Goal: Task Accomplishment & Management: Manage account settings

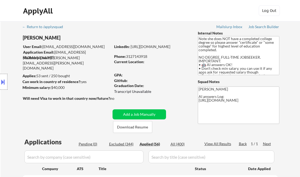
select select ""applied""
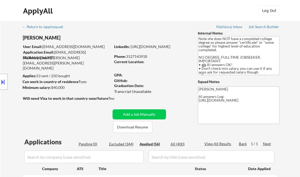
select select ""applied""
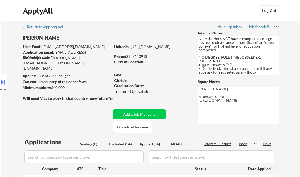
select select ""applied""
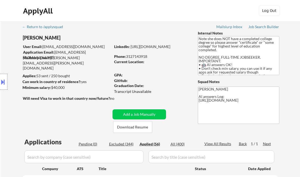
select select ""applied""
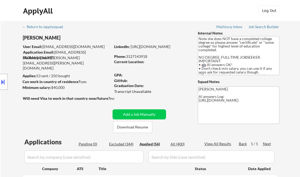
select select ""applied""
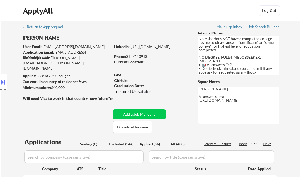
select select ""applied""
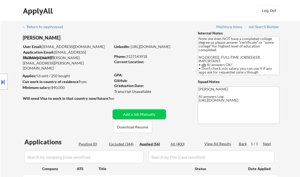
select select ""applied""
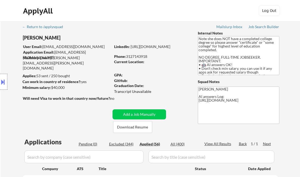
select select ""applied""
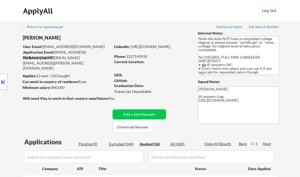
select select ""applied""
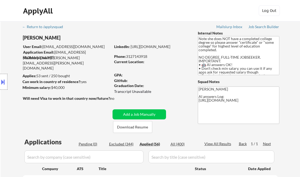
select select ""applied""
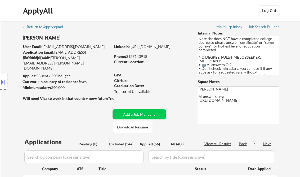
select select ""applied""
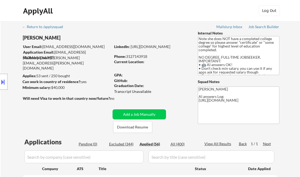
select select ""applied""
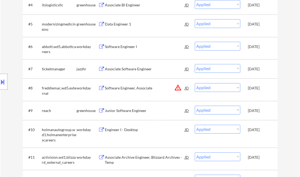
scroll to position [248, 0]
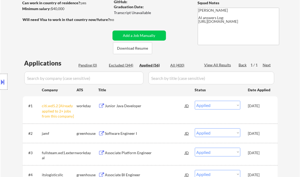
scroll to position [100, 0]
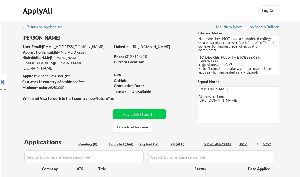
scroll to position [21, 0]
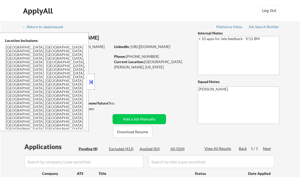
select select ""pending""
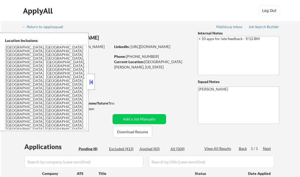
select select ""pending""
click at [91, 81] on button at bounding box center [91, 82] width 6 height 8
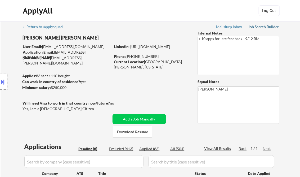
click at [259, 25] on div "Job Search Builder" at bounding box center [263, 27] width 31 height 4
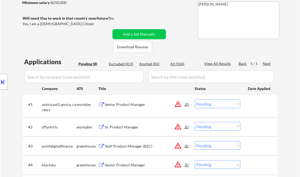
scroll to position [106, 0]
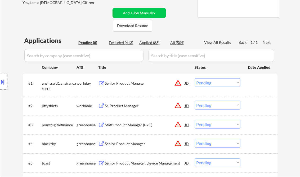
click at [122, 86] on div "Senior Product Manager" at bounding box center [145, 83] width 80 height 10
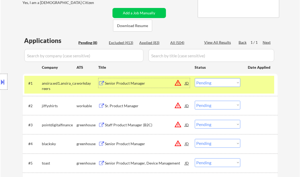
click at [3, 83] on button at bounding box center [3, 81] width 6 height 9
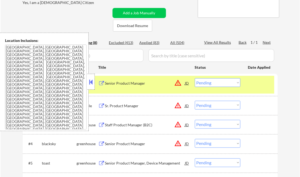
scroll to position [127, 0]
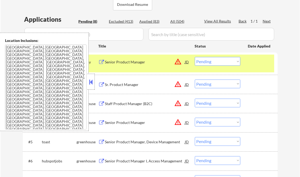
click at [91, 81] on button at bounding box center [91, 82] width 6 height 8
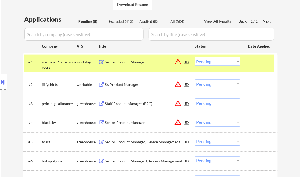
click at [209, 61] on select "Choose an option... Pending Applied Excluded (Questions) Excluded (Expired) Exc…" at bounding box center [218, 61] width 46 height 9
click at [195, 57] on select "Choose an option... Pending Applied Excluded (Questions) Excluded (Expired) Exc…" at bounding box center [218, 61] width 46 height 9
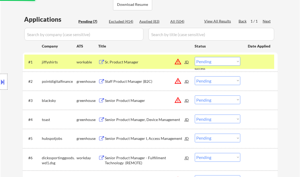
click at [126, 64] on div "Sr. Product Manager" at bounding box center [145, 61] width 80 height 5
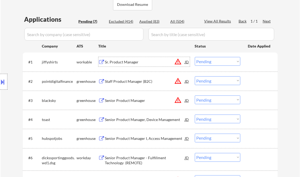
drag, startPoint x: 205, startPoint y: 61, endPoint x: 259, endPoint y: 101, distance: 67.4
click at [205, 61] on select "Choose an option... Pending Applied Excluded (Questions) Excluded (Expired) Exc…" at bounding box center [218, 61] width 46 height 9
click at [195, 57] on select "Choose an option... Pending Applied Excluded (Questions) Excluded (Expired) Exc…" at bounding box center [218, 61] width 46 height 9
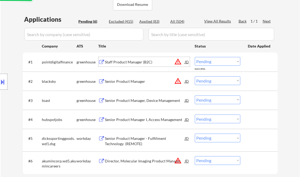
click at [141, 62] on div "Staff Product Manager (B2C)" at bounding box center [145, 61] width 80 height 5
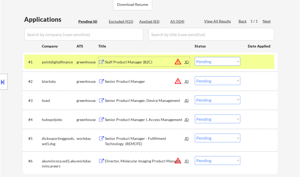
drag, startPoint x: 219, startPoint y: 60, endPoint x: 221, endPoint y: 64, distance: 4.3
click at [219, 60] on select "Choose an option... Pending Applied Excluded (Questions) Excluded (Expired) Exc…" at bounding box center [218, 61] width 46 height 9
click at [195, 57] on select "Choose an option... Pending Applied Excluded (Questions) Excluded (Expired) Exc…" at bounding box center [218, 61] width 46 height 9
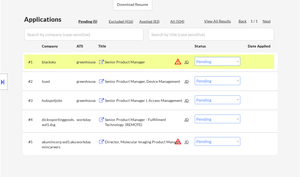
click at [142, 63] on div "Senior Product Manager" at bounding box center [145, 61] width 80 height 5
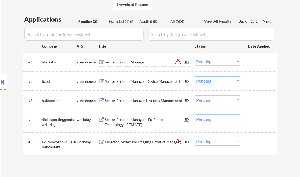
click at [215, 63] on select "Choose an option... Pending Applied Excluded (Questions) Excluded (Expired) Exc…" at bounding box center [218, 61] width 46 height 9
click at [195, 57] on select "Choose an option... Pending Applied Excluded (Questions) Excluded (Expired) Exc…" at bounding box center [218, 61] width 46 height 9
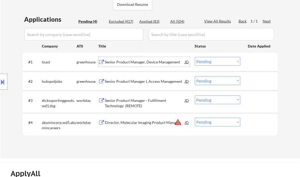
click at [149, 62] on div "Senior Product Manager, Device Management" at bounding box center [145, 61] width 80 height 5
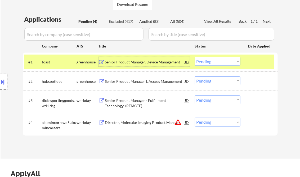
click at [216, 57] on div "#1 toast greenhouse Senior Product Manager, Device Management JD warning_amber …" at bounding box center [149, 62] width 250 height 14
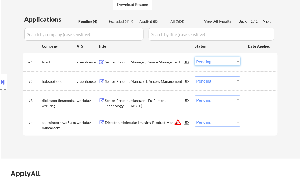
click at [214, 63] on select "Choose an option... Pending Applied Excluded (Questions) Excluded (Expired) Exc…" at bounding box center [218, 61] width 46 height 9
click at [195, 57] on select "Choose an option... Pending Applied Excluded (Questions) Excluded (Expired) Exc…" at bounding box center [218, 61] width 46 height 9
select select ""pending""
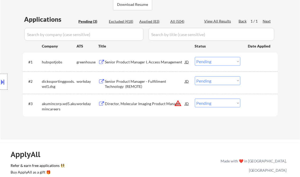
click at [158, 61] on div "Senior Product Manager I, Access Management" at bounding box center [145, 61] width 80 height 5
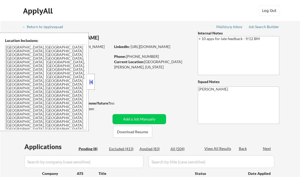
select select ""pending""
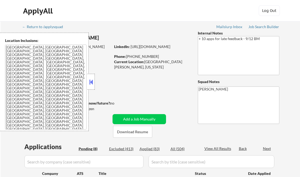
select select ""pending""
click at [88, 83] on button at bounding box center [91, 82] width 6 height 8
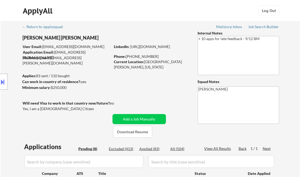
click at [154, 151] on div "Applied (83)" at bounding box center [153, 148] width 26 height 5
select select ""applied""
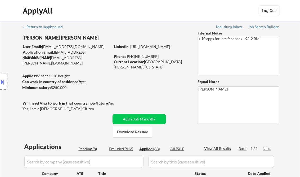
select select ""applied""
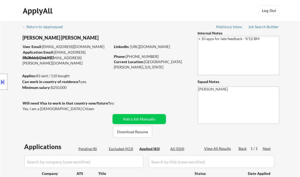
select select ""applied""
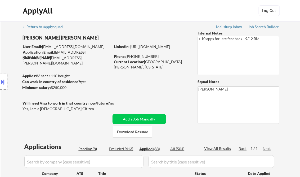
select select ""applied""
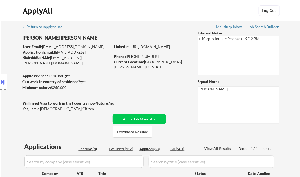
select select ""applied""
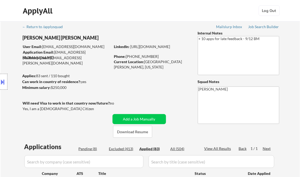
select select ""applied""
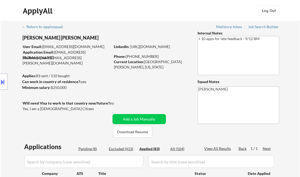
select select ""applied""
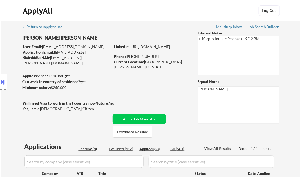
select select ""applied""
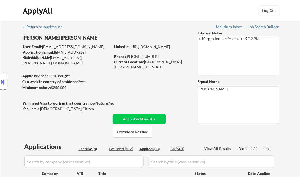
select select ""applied""
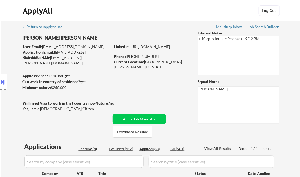
select select ""applied""
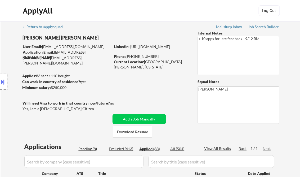
select select ""applied""
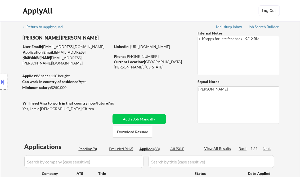
select select ""applied""
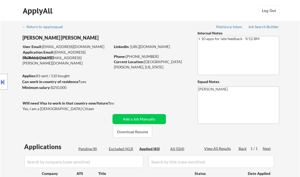
select select ""applied""
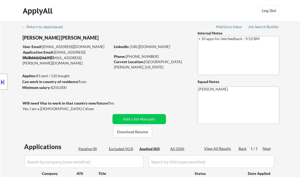
select select ""applied""
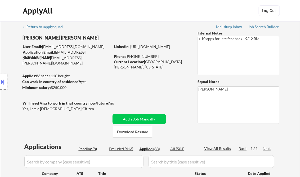
select select ""applied""
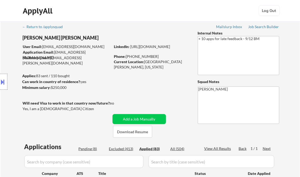
select select ""applied""
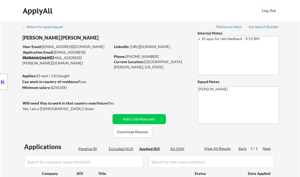
select select ""applied""
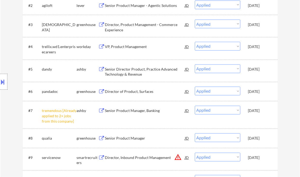
scroll to position [1667, 0]
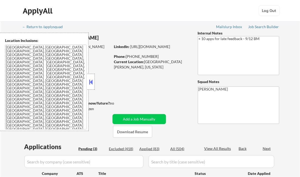
select select ""pending""
click at [87, 82] on div "Location Inclusions: [GEOGRAPHIC_DATA], [GEOGRAPHIC_DATA] [GEOGRAPHIC_DATA], [G…" at bounding box center [44, 82] width 89 height 98
click at [93, 80] on button at bounding box center [91, 82] width 6 height 8
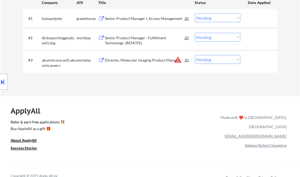
scroll to position [128, 0]
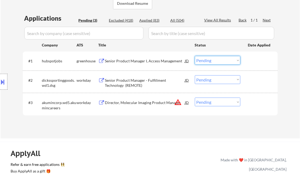
click at [216, 60] on select "Choose an option... Pending Applied Excluded (Questions) Excluded (Expired) Exc…" at bounding box center [218, 60] width 46 height 9
click at [195, 56] on select "Choose an option... Pending Applied Excluded (Questions) Excluded (Expired) Exc…" at bounding box center [218, 60] width 46 height 9
click at [127, 83] on div "Senior Product Manager - Fulfillment Technology (REMOTE)" at bounding box center [145, 83] width 80 height 10
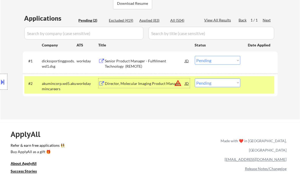
drag, startPoint x: 212, startPoint y: 60, endPoint x: 223, endPoint y: 64, distance: 12.3
click at [212, 60] on select "Choose an option... Pending Applied Excluded (Questions) Excluded (Expired) Exc…" at bounding box center [218, 60] width 46 height 9
click at [195, 56] on select "Choose an option... Pending Applied Excluded (Questions) Excluded (Expired) Exc…" at bounding box center [218, 60] width 46 height 9
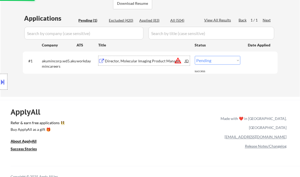
click at [139, 65] on div "Director, Molecular Imaging Product Manager" at bounding box center [145, 61] width 80 height 10
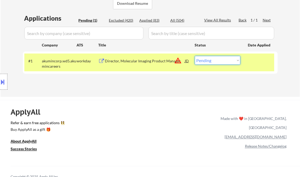
drag, startPoint x: 221, startPoint y: 59, endPoint x: 221, endPoint y: 64, distance: 5.3
click at [221, 59] on select "Choose an option... Pending Applied Excluded (Questions) Excluded (Expired) Exc…" at bounding box center [218, 60] width 46 height 9
select select ""excluded__bad_match_""
click at [195, 56] on select "Choose an option... Pending Applied Excluded (Questions) Excluded (Expired) Exc…" at bounding box center [218, 60] width 46 height 9
click at [157, 102] on div "ApplyAll Refer & earn free applications 👯‍♀️ Buy ApplyAll as a gift 🎁 About App…" at bounding box center [150, 141] width 300 height 82
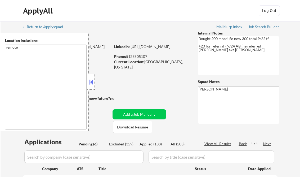
select select ""pending""
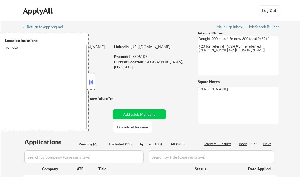
select select ""pending""
click at [90, 80] on button at bounding box center [91, 82] width 6 height 8
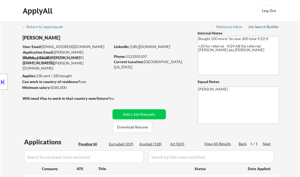
click at [265, 27] on div "Job Search Builder" at bounding box center [263, 27] width 31 height 4
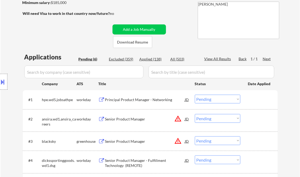
drag, startPoint x: 120, startPoint y: 97, endPoint x: 123, endPoint y: 96, distance: 3.5
click at [121, 97] on div "Principal Product Manager - Networking" at bounding box center [145, 99] width 80 height 5
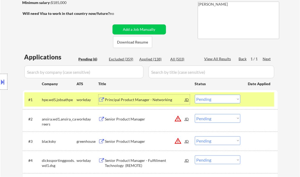
drag, startPoint x: 211, startPoint y: 96, endPoint x: 216, endPoint y: 97, distance: 4.6
click at [211, 96] on select "Choose an option... Pending Applied Excluded (Questions) Excluded (Expired) Exc…" at bounding box center [218, 99] width 46 height 9
click at [195, 95] on select "Choose an option... Pending Applied Excluded (Questions) Excluded (Expired) Exc…" at bounding box center [218, 99] width 46 height 9
click at [123, 122] on div "Senior Product Manager" at bounding box center [145, 119] width 80 height 10
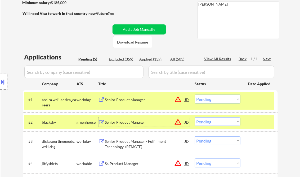
click at [3, 80] on button at bounding box center [3, 81] width 6 height 9
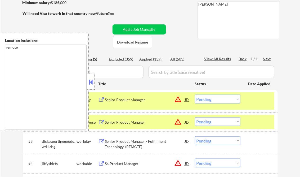
drag, startPoint x: 91, startPoint y: 77, endPoint x: 90, endPoint y: 79, distance: 2.7
click at [91, 77] on div at bounding box center [90, 82] width 7 height 16
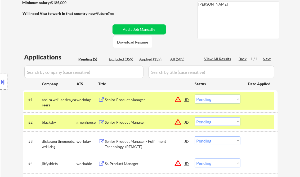
drag, startPoint x: 221, startPoint y: 96, endPoint x: 227, endPoint y: 103, distance: 8.8
click at [221, 96] on select "Choose an option... Pending Applied Excluded (Questions) Excluded (Expired) Exc…" at bounding box center [218, 99] width 46 height 9
click at [195, 95] on select "Choose an option... Pending Applied Excluded (Questions) Excluded (Expired) Exc…" at bounding box center [218, 99] width 46 height 9
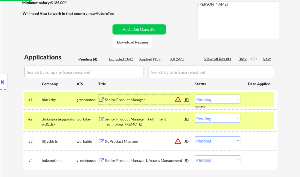
click at [126, 101] on div "Senior Product Manager" at bounding box center [145, 99] width 80 height 5
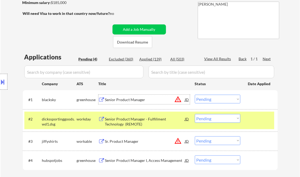
click at [214, 101] on select "Choose an option... Pending Applied Excluded (Questions) Excluded (Expired) Exc…" at bounding box center [218, 99] width 46 height 9
click at [195, 95] on select "Choose an option... Pending Applied Excluded (Questions) Excluded (Expired) Exc…" at bounding box center [218, 99] width 46 height 9
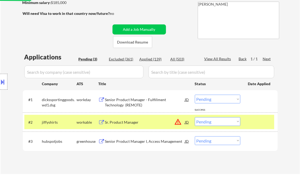
click at [139, 101] on div "Senior Product Manager - Fulfillment Technology (REMOTE)" at bounding box center [145, 102] width 80 height 10
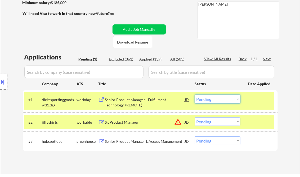
drag, startPoint x: 218, startPoint y: 98, endPoint x: 225, endPoint y: 104, distance: 9.4
click at [218, 98] on select "Choose an option... Pending Applied Excluded (Questions) Excluded (Expired) Exc…" at bounding box center [218, 99] width 46 height 9
click at [195, 95] on select "Choose an option... Pending Applied Excluded (Questions) Excluded (Expired) Exc…" at bounding box center [218, 99] width 46 height 9
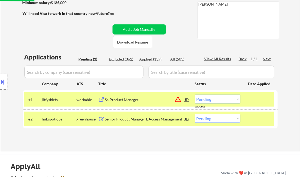
click at [132, 101] on div "Sr. Product Manager" at bounding box center [145, 99] width 80 height 5
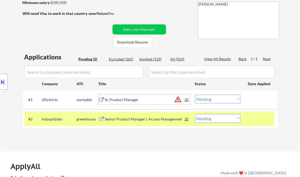
click at [206, 97] on select "Choose an option... Pending Applied Excluded (Questions) Excluded (Expired) Exc…" at bounding box center [218, 99] width 46 height 9
click at [195, 95] on select "Choose an option... Pending Applied Excluded (Questions) Excluded (Expired) Exc…" at bounding box center [218, 99] width 46 height 9
click at [156, 118] on div "Senior Product Manager I, Access Management" at bounding box center [145, 118] width 80 height 5
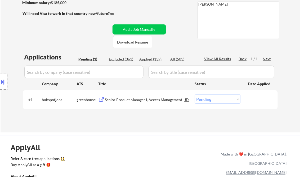
click at [213, 99] on select "Choose an option... Pending Applied Excluded (Questions) Excluded (Expired) Exc…" at bounding box center [218, 99] width 46 height 9
select select ""excluded""
click at [195, 95] on select "Choose an option... Pending Applied Excluded (Questions) Excluded (Expired) Exc…" at bounding box center [218, 99] width 46 height 9
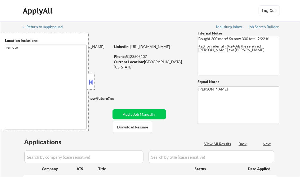
select select ""pending""
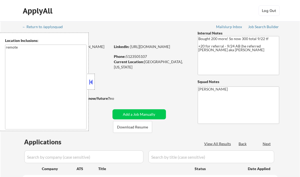
select select ""pending""
click at [90, 84] on button at bounding box center [91, 82] width 6 height 8
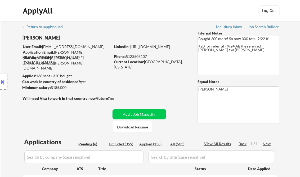
click at [154, 144] on div "Applied (138)" at bounding box center [153, 143] width 26 height 5
drag, startPoint x: 214, startPoint y: 143, endPoint x: 217, endPoint y: 148, distance: 6.0
click at [214, 143] on div "View All Results" at bounding box center [218, 143] width 28 height 5
select select ""applied""
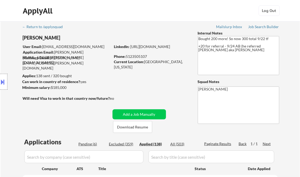
select select ""applied""
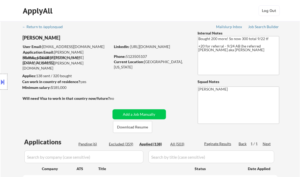
select select ""applied""
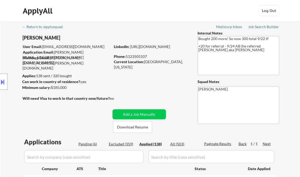
select select ""applied""
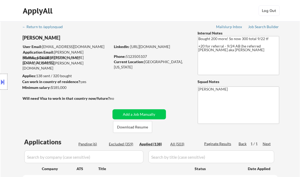
select select ""applied""
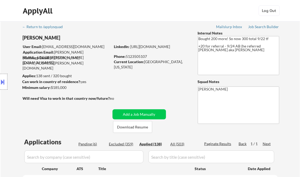
select select ""applied""
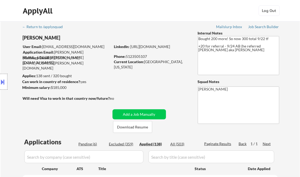
select select ""applied""
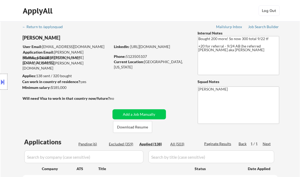
select select ""applied""
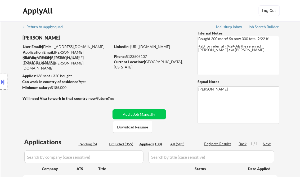
select select ""applied""
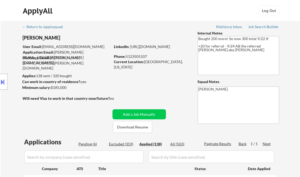
select select ""applied""
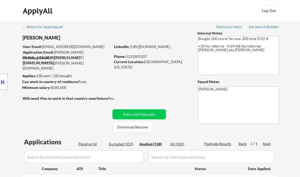
select select ""applied""
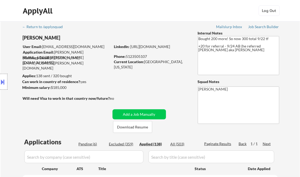
select select ""applied""
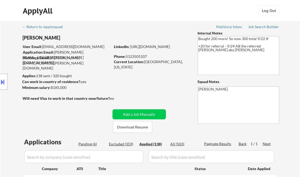
select select ""applied""
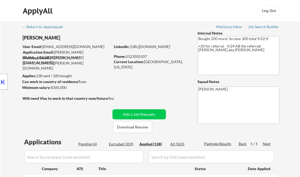
select select ""applied""
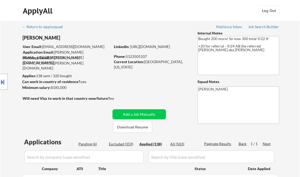
select select ""applied""
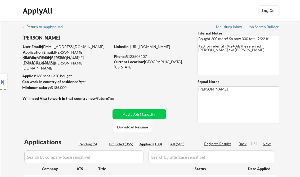
select select ""applied""
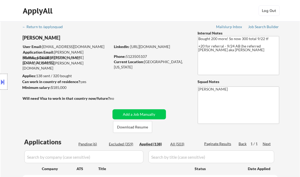
select select ""applied""
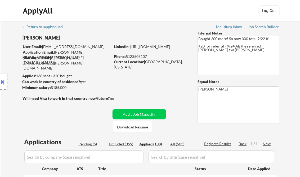
select select ""applied""
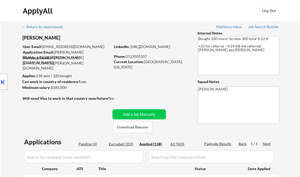
select select ""applied""
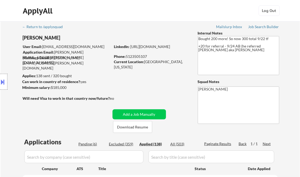
select select ""applied""
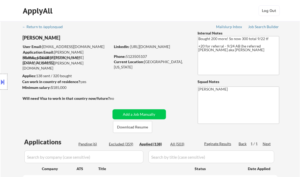
select select ""applied""
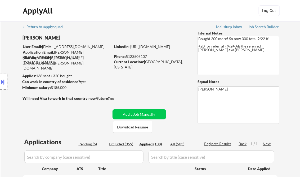
select select ""applied""
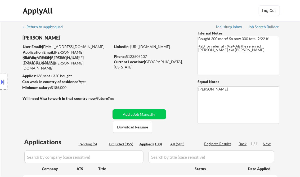
select select ""applied""
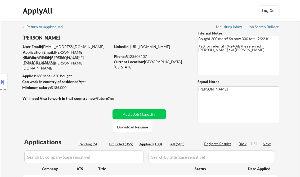
select select ""applied""
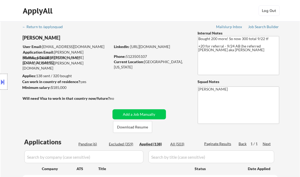
select select ""applied""
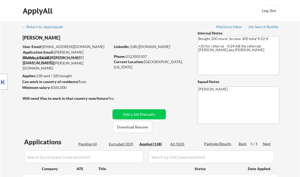
select select ""applied""
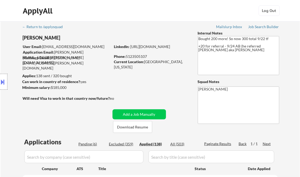
select select ""applied""
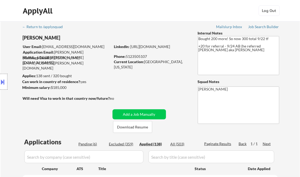
select select ""applied""
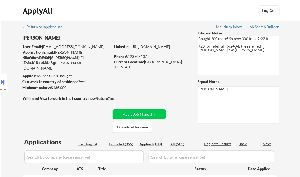
select select ""applied""
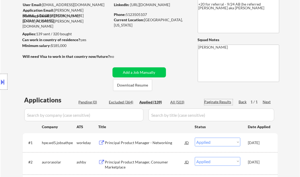
scroll to position [42, 0]
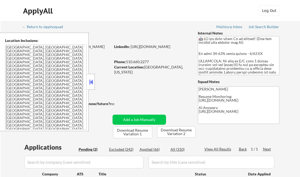
select select ""pending""
click at [91, 86] on div at bounding box center [90, 82] width 7 height 16
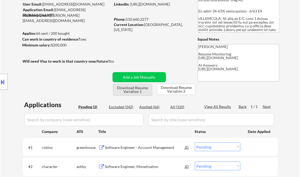
scroll to position [127, 0]
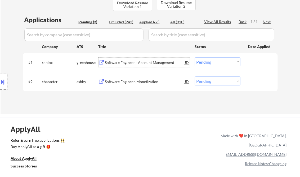
click at [124, 59] on div "Software Engineer - Account Management" at bounding box center [145, 62] width 80 height 10
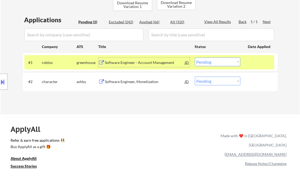
click at [6, 81] on div at bounding box center [3, 82] width 7 height 16
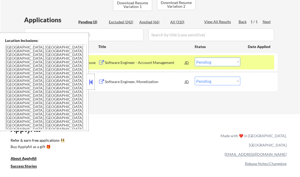
scroll to position [87, 0]
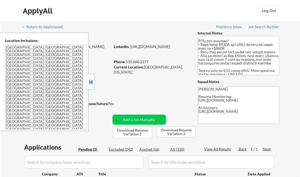
click at [91, 82] on button at bounding box center [91, 82] width 6 height 8
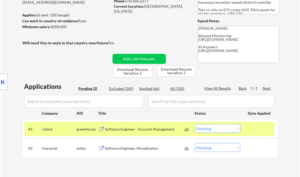
scroll to position [64, 0]
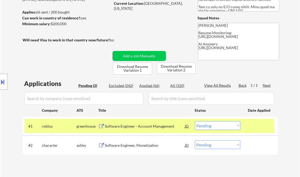
click at [212, 126] on select "Choose an option... Pending Applied Excluded (Questions) Excluded (Expired) Exc…" at bounding box center [218, 125] width 46 height 9
click at [195, 121] on select "Choose an option... Pending Applied Excluded (Questions) Excluded (Expired) Exc…" at bounding box center [218, 125] width 46 height 9
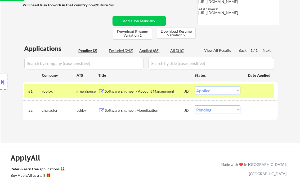
scroll to position [106, 0]
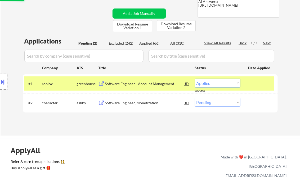
click at [140, 101] on div "Software Engineer, Monetization" at bounding box center [145, 102] width 80 height 5
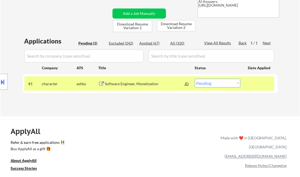
click at [4, 78] on button at bounding box center [3, 81] width 6 height 9
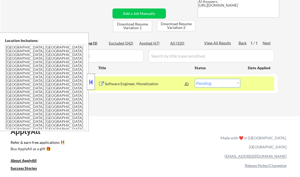
drag, startPoint x: 88, startPoint y: 84, endPoint x: 93, endPoint y: 84, distance: 5.0
click at [89, 84] on div at bounding box center [90, 82] width 7 height 16
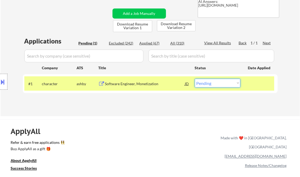
click at [212, 82] on select "Choose an option... Pending Applied Excluded (Questions) Excluded (Expired) Exc…" at bounding box center [218, 83] width 46 height 9
select select ""applied""
click at [195, 79] on select "Choose an option... Pending Applied Excluded (Questions) Excluded (Expired) Exc…" at bounding box center [218, 83] width 46 height 9
click at [169, 107] on div "← Return to /applysquad Mailslurp Inbox Job Search Builder Sheena Shirakhon Use…" at bounding box center [150, 13] width 264 height 196
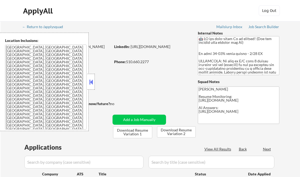
select select ""pending""
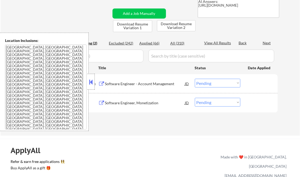
scroll to position [85, 0]
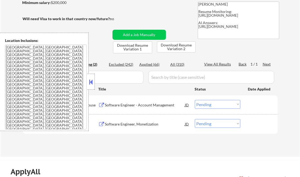
click at [90, 83] on button at bounding box center [91, 82] width 6 height 8
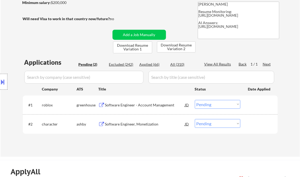
click at [150, 63] on div "Applied (66)" at bounding box center [153, 64] width 26 height 5
select select ""applied""
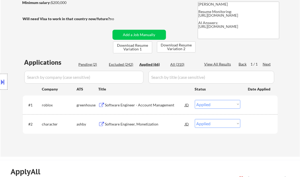
select select ""applied""
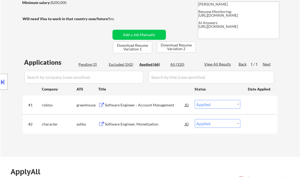
select select ""applied""
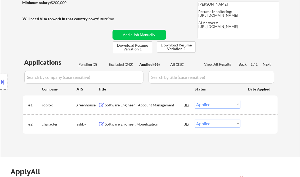
select select ""applied""
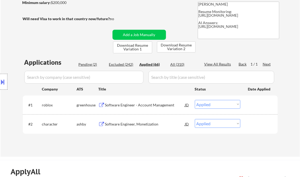
select select ""applied""
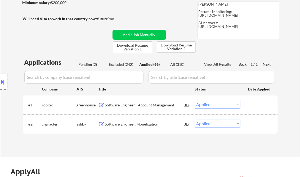
select select ""applied""
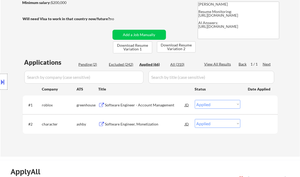
select select ""applied""
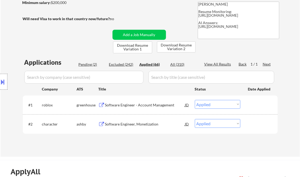
select select ""applied""
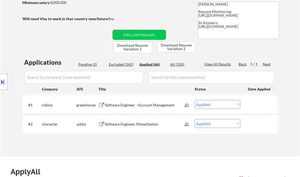
select select ""applied""
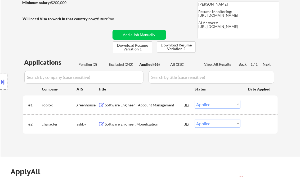
select select ""applied""
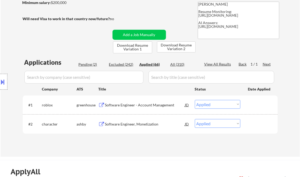
select select ""applied""
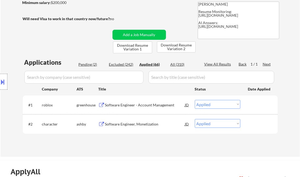
select select ""applied""
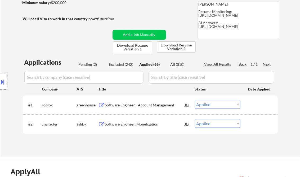
select select ""applied""
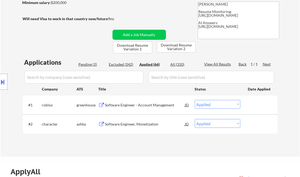
select select ""applied""
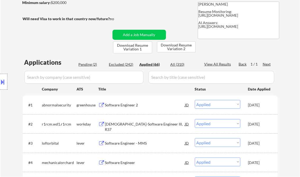
select select ""applied""
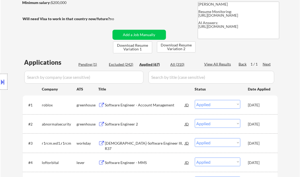
select select ""applied""
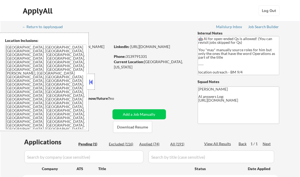
click at [92, 83] on button at bounding box center [91, 82] width 6 height 8
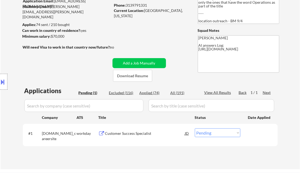
scroll to position [64, 0]
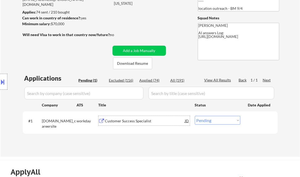
click at [133, 120] on div "Customer Success Specialist" at bounding box center [145, 120] width 80 height 5
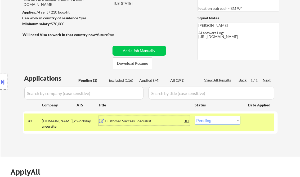
click at [149, 120] on div "Customer Success Specialist" at bounding box center [145, 120] width 80 height 5
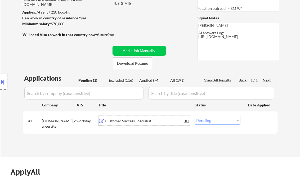
click at [129, 118] on div "Customer Success Specialist" at bounding box center [145, 120] width 80 height 5
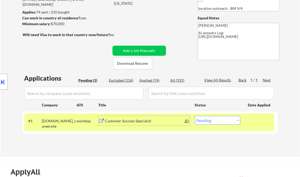
click at [224, 121] on select "Choose an option... Pending Applied Excluded (Questions) Excluded (Expired) Exc…" at bounding box center [218, 120] width 46 height 9
select select ""applied""
click at [195, 116] on select "Choose an option... Pending Applied Excluded (Questions) Excluded (Expired) Exc…" at bounding box center [218, 120] width 46 height 9
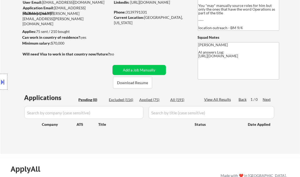
scroll to position [0, 0]
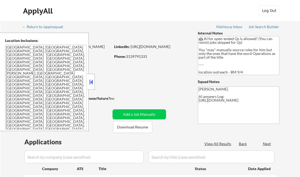
scroll to position [85, 0]
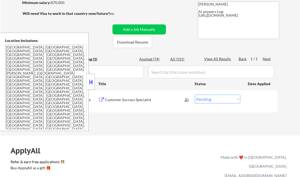
click at [155, 59] on div "Applied (74)" at bounding box center [153, 58] width 26 height 5
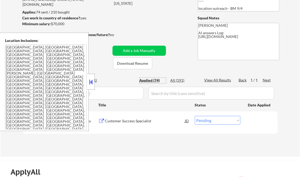
select select ""applied""
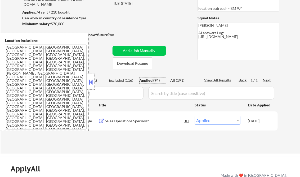
select select ""applied""
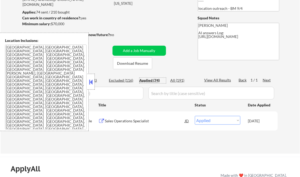
select select ""applied""
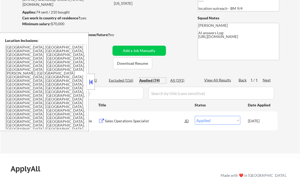
select select ""applied""
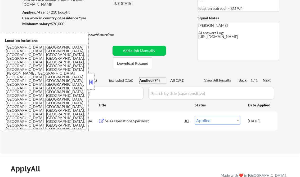
select select ""applied""
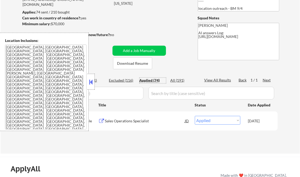
select select ""applied""
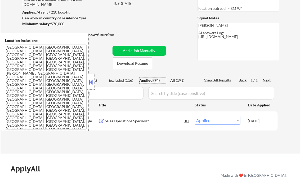
select select ""applied""
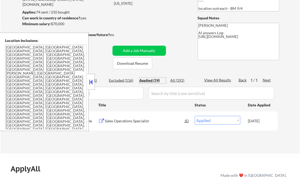
select select ""applied""
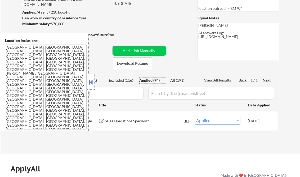
select select ""applied""
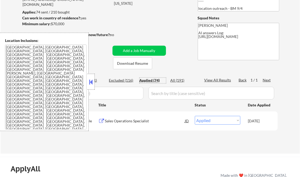
select select ""applied""
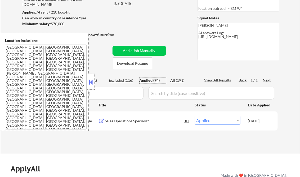
select select ""applied""
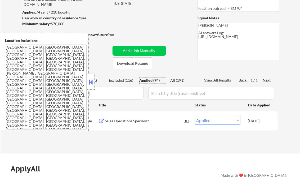
select select ""applied""
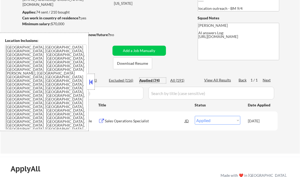
select select ""applied""
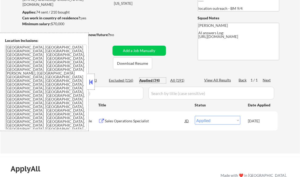
select select ""applied""
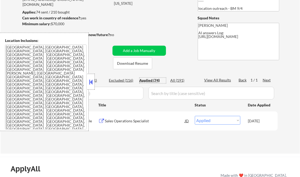
select select ""applied""
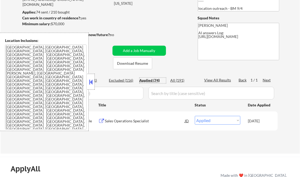
select select ""applied""
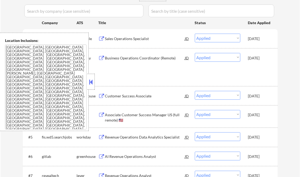
scroll to position [148, 0]
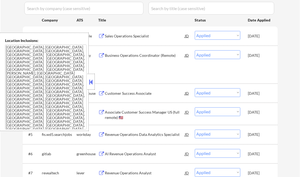
click at [89, 83] on button at bounding box center [91, 82] width 6 height 8
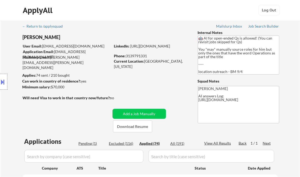
scroll to position [0, 0]
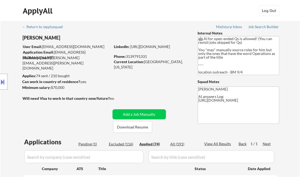
select select ""applied""
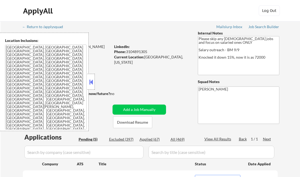
select select ""pending""
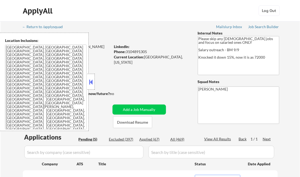
click at [93, 78] on button at bounding box center [91, 82] width 6 height 8
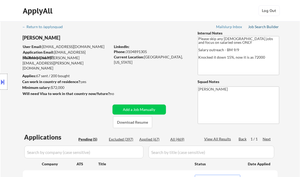
click at [258, 26] on div "Job Search Builder" at bounding box center [263, 27] width 31 height 4
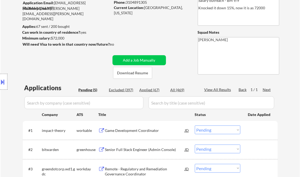
scroll to position [64, 0]
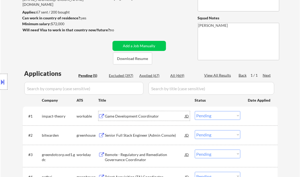
click at [133, 114] on div "Game Development Coordinator" at bounding box center [145, 115] width 80 height 5
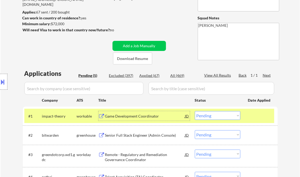
drag, startPoint x: 212, startPoint y: 118, endPoint x: 217, endPoint y: 121, distance: 5.7
click at [212, 117] on select "Choose an option... Pending Applied Excluded (Questions) Excluded (Expired) Exc…" at bounding box center [218, 115] width 46 height 9
click at [195, 111] on select "Choose an option... Pending Applied Excluded (Questions) Excluded (Expired) Exc…" at bounding box center [218, 115] width 46 height 9
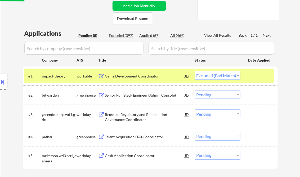
scroll to position [127, 0]
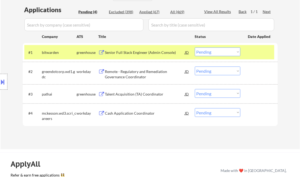
click at [135, 53] on div "Senior Full Stack Engineer (Admin Console)" at bounding box center [145, 52] width 80 height 5
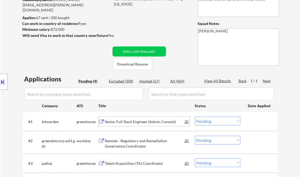
scroll to position [64, 0]
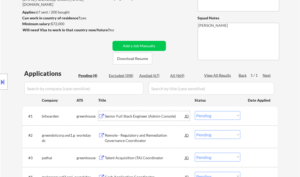
drag, startPoint x: 222, startPoint y: 115, endPoint x: 236, endPoint y: 138, distance: 26.2
click at [222, 115] on select "Choose an option... Pending Applied Excluded (Questions) Excluded (Expired) Exc…" at bounding box center [218, 115] width 46 height 9
click at [195, 111] on select "Choose an option... Pending Applied Excluded (Questions) Excluded (Expired) Exc…" at bounding box center [218, 115] width 46 height 9
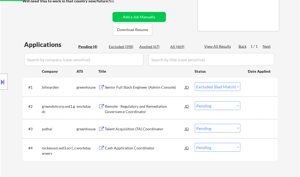
scroll to position [106, 0]
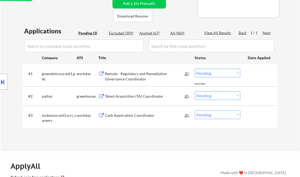
click at [128, 84] on div "#1 greendotcorp.wd1.gdc workday Remote - Regulatory and Remediation Governance …" at bounding box center [150, 75] width 255 height 22
click at [137, 80] on div "Remote - Regulatory and Remediation Governance Coordinator" at bounding box center [145, 76] width 80 height 10
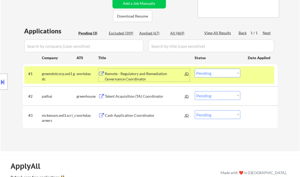
drag, startPoint x: 212, startPoint y: 72, endPoint x: 217, endPoint y: 75, distance: 5.3
click at [212, 72] on select "Choose an option... Pending Applied Excluded (Questions) Excluded (Expired) Exc…" at bounding box center [218, 73] width 46 height 9
click at [195, 69] on select "Choose an option... Pending Applied Excluded (Questions) Excluded (Expired) Exc…" at bounding box center [218, 73] width 46 height 9
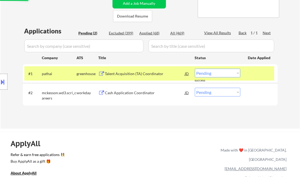
click at [133, 78] on div "#1 pathai greenhouse Talent Acquisition (TA) Coordinator JD Choose an option...…" at bounding box center [149, 73] width 250 height 14
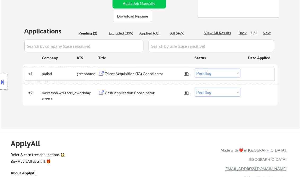
click at [129, 75] on div "Talent Acquisition (TA) Coordinator" at bounding box center [145, 73] width 80 height 5
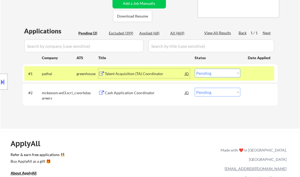
drag, startPoint x: 217, startPoint y: 71, endPoint x: 220, endPoint y: 77, distance: 6.9
click at [217, 71] on select "Choose an option... Pending Applied Excluded (Questions) Excluded (Expired) Exc…" at bounding box center [218, 73] width 46 height 9
click at [195, 69] on select "Choose an option... Pending Applied Excluded (Questions) Excluded (Expired) Exc…" at bounding box center [218, 73] width 46 height 9
click at [118, 92] on div "Cash Application Coordinator" at bounding box center [145, 92] width 80 height 5
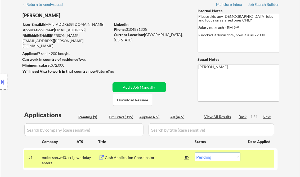
scroll to position [64, 0]
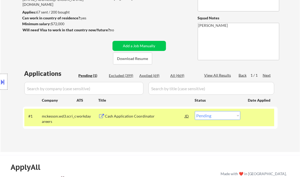
click at [207, 115] on select "Choose an option... Pending Applied Excluded (Questions) Excluded (Expired) Exc…" at bounding box center [218, 115] width 46 height 9
select select ""applied""
click at [195, 111] on select "Choose an option... Pending Applied Excluded (Questions) Excluded (Expired) Exc…" at bounding box center [218, 115] width 46 height 9
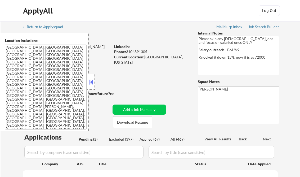
select select ""pending""
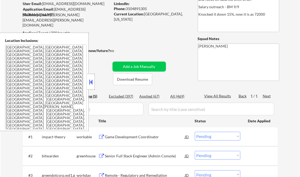
scroll to position [64, 0]
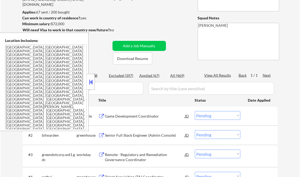
click at [91, 81] on button at bounding box center [91, 82] width 6 height 8
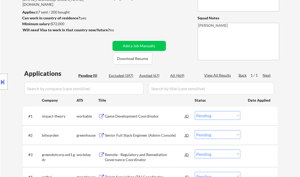
click at [147, 75] on div "Applied (67)" at bounding box center [153, 75] width 26 height 5
select select ""applied""
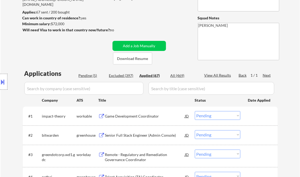
select select ""applied""
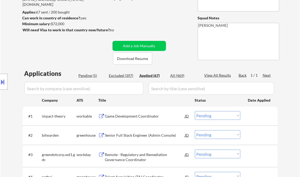
select select ""applied""
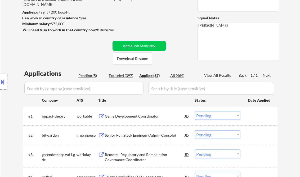
select select ""applied""
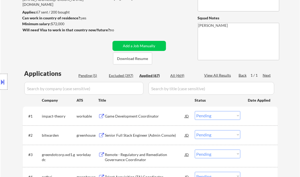
select select ""applied""
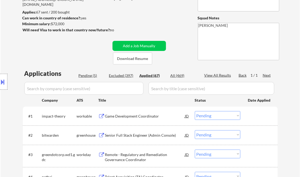
select select ""applied""
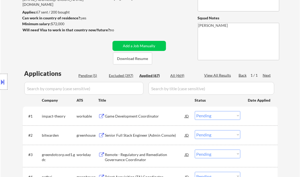
select select ""applied""
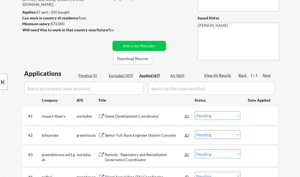
select select ""applied""
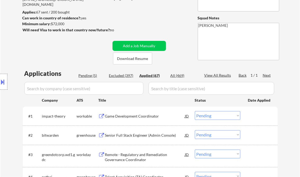
select select ""applied""
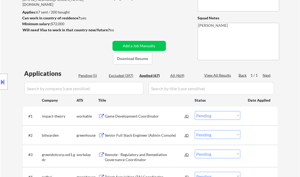
select select ""applied""
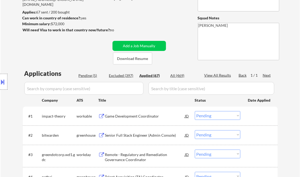
select select ""applied""
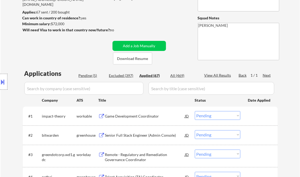
select select ""applied""
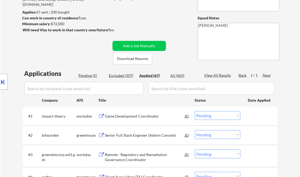
select select ""applied""
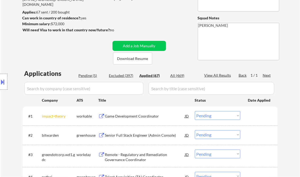
select select ""applied""
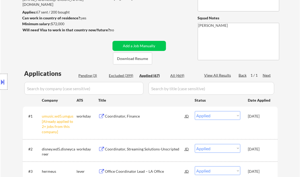
select select ""applied""
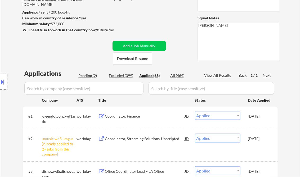
select select ""applied""
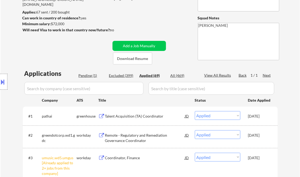
select select ""applied""
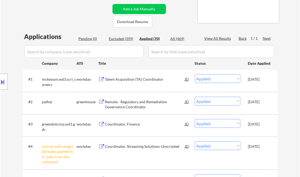
scroll to position [106, 0]
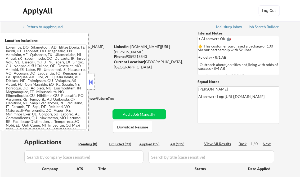
click at [92, 82] on button at bounding box center [91, 82] width 6 height 8
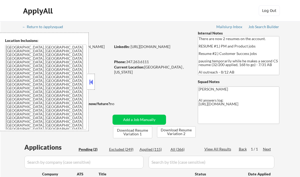
select select ""pending""
click at [91, 80] on button at bounding box center [91, 82] width 6 height 8
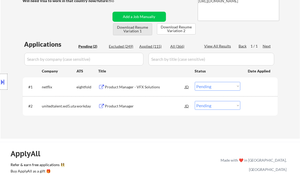
scroll to position [106, 0]
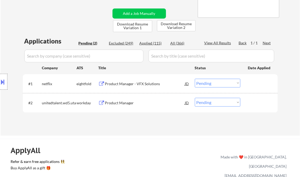
click at [136, 80] on div "Product Manager - VFX Solutions" at bounding box center [145, 84] width 80 height 10
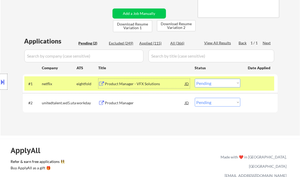
click at [210, 84] on select "Choose an option... Pending Applied Excluded (Questions) Excluded (Expired) Exc…" at bounding box center [218, 83] width 46 height 9
click at [195, 79] on select "Choose an option... Pending Applied Excluded (Questions) Excluded (Expired) Exc…" at bounding box center [218, 83] width 46 height 9
click at [124, 103] on div "Product Manager" at bounding box center [145, 102] width 80 height 5
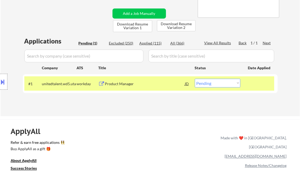
drag, startPoint x: 208, startPoint y: 84, endPoint x: 213, endPoint y: 87, distance: 6.2
click at [208, 84] on select "Choose an option... Pending Applied Excluded (Questions) Excluded (Expired) Exc…" at bounding box center [218, 83] width 46 height 9
select select ""applied""
click at [195, 79] on select "Choose an option... Pending Applied Excluded (Questions) Excluded (Expired) Exc…" at bounding box center [218, 83] width 46 height 9
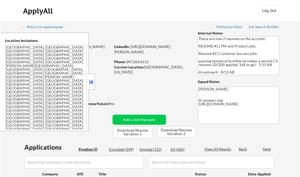
select select ""pending""
click at [88, 83] on button at bounding box center [91, 82] width 6 height 8
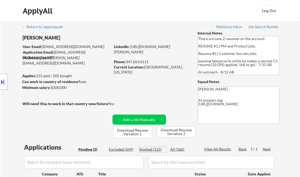
click at [154, 149] on div "Applied (115)" at bounding box center [153, 148] width 26 height 5
select select ""applied""
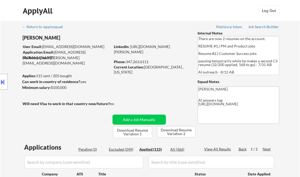
select select ""applied""
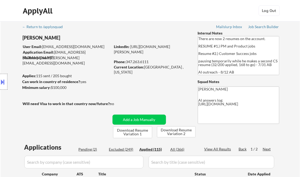
select select ""applied""
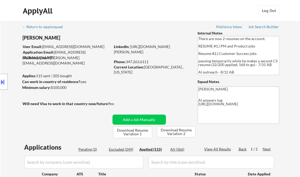
select select ""applied""
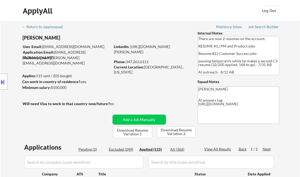
select select ""applied""
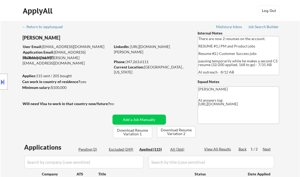
select select ""applied""
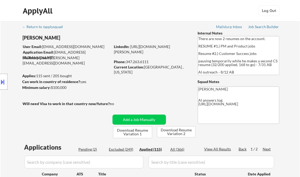
select select ""applied""
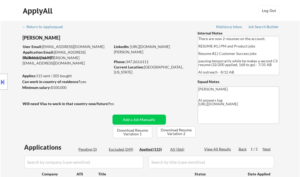
select select ""applied""
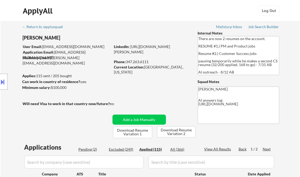
select select ""applied""
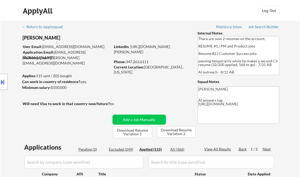
select select ""applied""
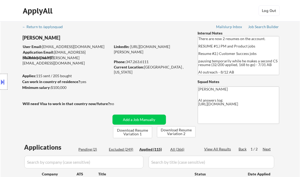
select select ""applied""
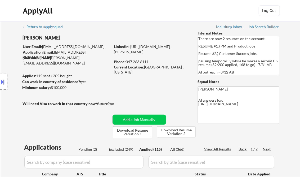
select select ""applied""
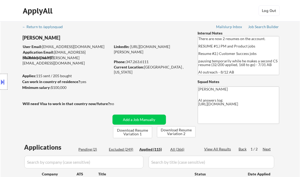
select select ""applied""
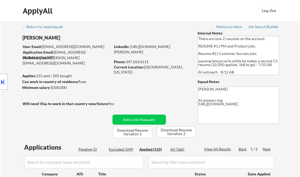
select select ""applied""
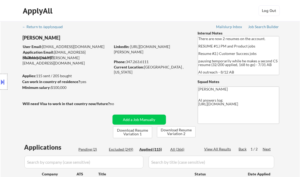
select select ""applied""
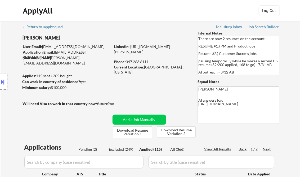
select select ""applied""
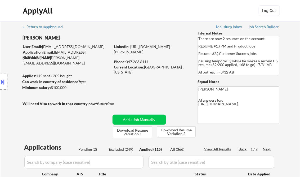
select select ""applied""
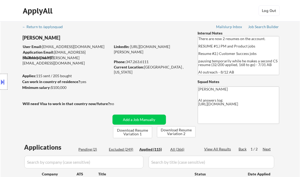
select select ""applied""
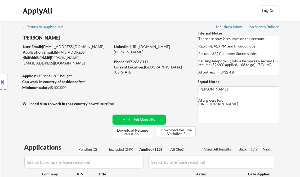
select select ""applied""
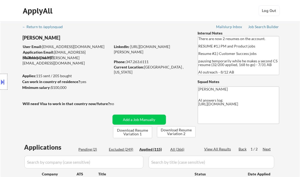
select select ""applied""
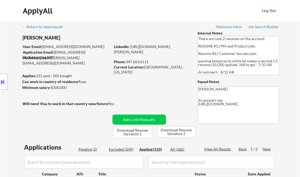
select select ""applied""
click at [218, 147] on div "View All Results" at bounding box center [218, 148] width 28 height 5
select select ""applied""
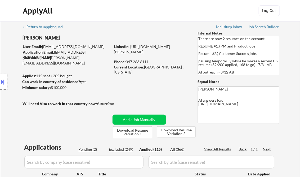
select select ""applied""
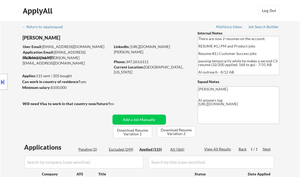
select select ""applied""
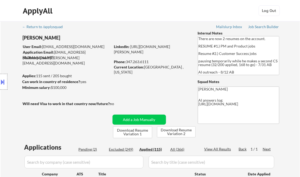
select select ""applied""
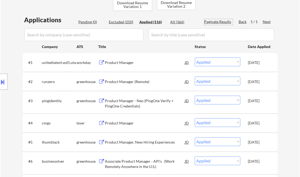
scroll to position [85, 0]
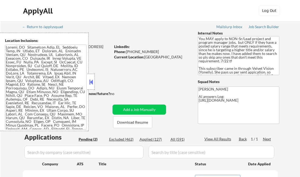
select select ""pending""
click at [89, 82] on button at bounding box center [91, 82] width 6 height 8
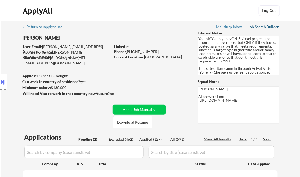
click at [259, 28] on div "Job Search Builder" at bounding box center [263, 27] width 31 height 4
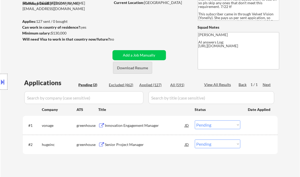
scroll to position [64, 0]
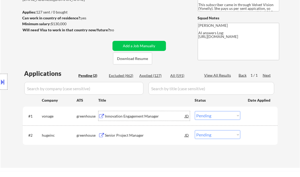
click at [135, 113] on div "Innovation Engagement Manager" at bounding box center [145, 115] width 80 height 5
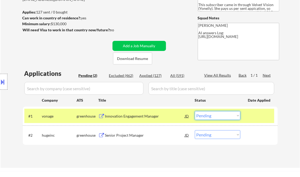
drag, startPoint x: 201, startPoint y: 114, endPoint x: 205, endPoint y: 119, distance: 6.0
click at [201, 114] on select "Choose an option... Pending Applied Excluded (Questions) Excluded (Expired) Exc…" at bounding box center [218, 115] width 46 height 9
click at [195, 111] on select "Choose an option... Pending Applied Excluded (Questions) Excluded (Expired) Exc…" at bounding box center [218, 115] width 46 height 9
click at [125, 136] on div "Senior Project Manager" at bounding box center [145, 134] width 80 height 5
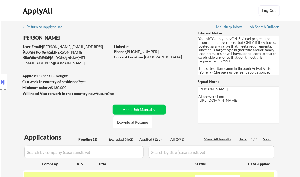
scroll to position [42, 0]
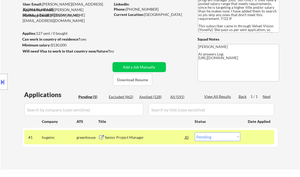
click at [213, 137] on select "Choose an option... Pending Applied Excluded (Questions) Excluded (Expired) Exc…" at bounding box center [218, 136] width 46 height 9
select select ""applied""
click at [195, 132] on select "Choose an option... Pending Applied Excluded (Questions) Excluded (Expired) Exc…" at bounding box center [218, 136] width 46 height 9
click at [158, 35] on div "← Return to /applysquad Mailslurp Inbox Job Search Builder Vincent Salami User …" at bounding box center [150, 72] width 264 height 186
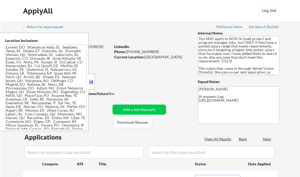
select select ""pending""
click at [90, 80] on button at bounding box center [91, 82] width 6 height 8
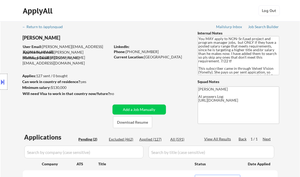
click at [156, 139] on div "Applied (127)" at bounding box center [153, 138] width 26 height 5
click at [220, 138] on div "View All Results" at bounding box center [218, 138] width 28 height 5
select select ""applied""
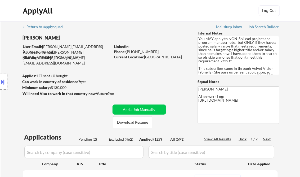
select select ""applied""
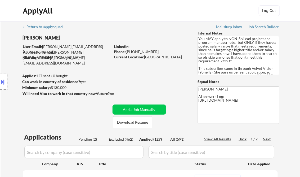
select select ""applied""
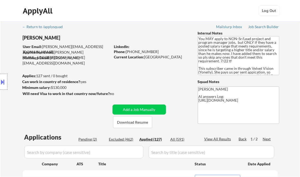
select select ""applied""
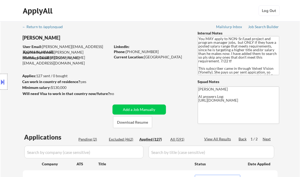
select select ""applied""
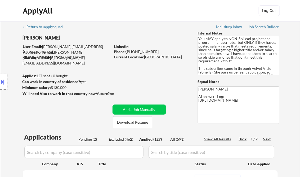
select select ""applied""
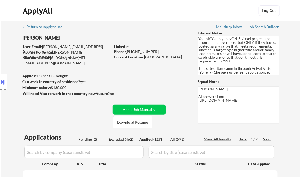
select select ""applied""
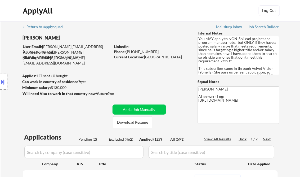
select select ""applied""
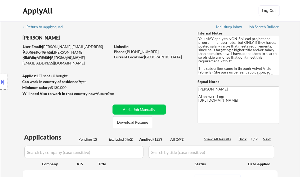
select select ""applied""
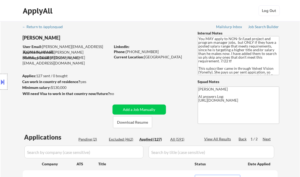
select select ""applied""
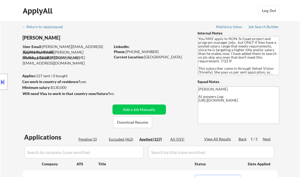
select select ""applied""
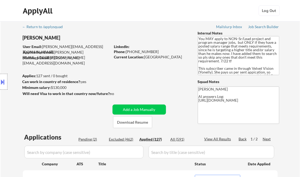
select select ""applied""
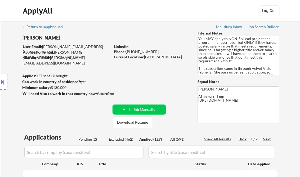
select select ""applied""
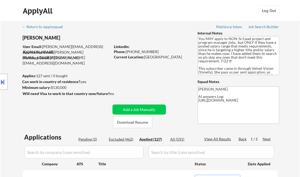
select select ""applied""
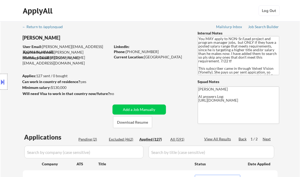
select select ""applied""
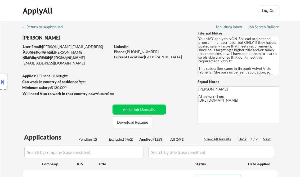
select select ""applied""
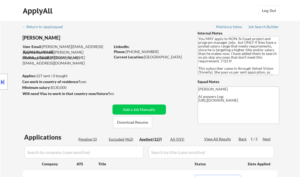
select select ""applied""
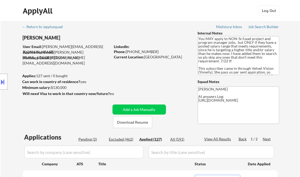
select select ""applied""
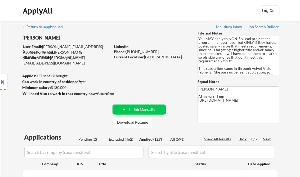
select select ""applied""
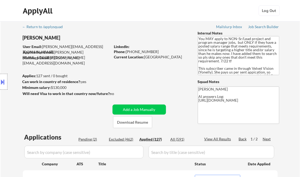
select select ""applied""
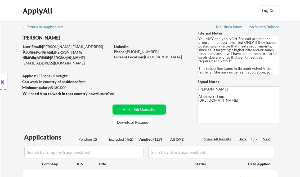
select select ""applied""
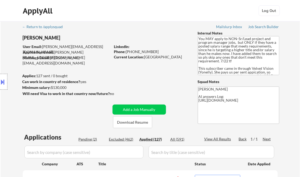
select select ""applied""
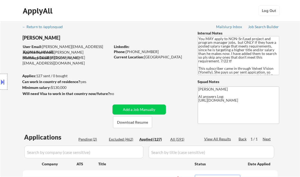
select select ""applied""
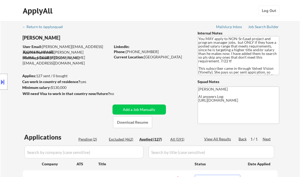
select select ""applied""
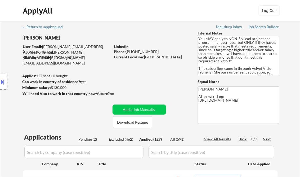
select select ""applied""
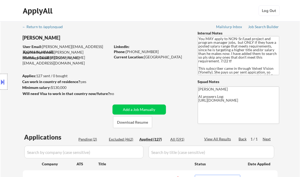
select select ""applied""
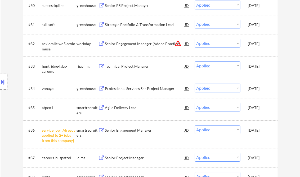
select select ""applied""
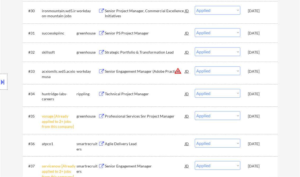
select select ""applied""
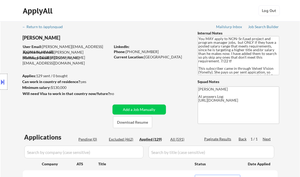
scroll to position [64, 0]
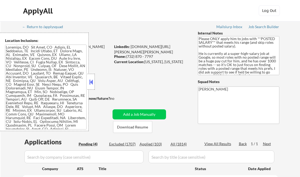
select select ""pending""
click at [90, 84] on button at bounding box center [91, 82] width 6 height 8
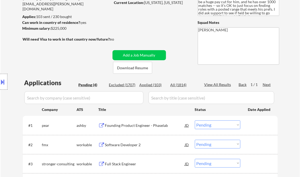
scroll to position [85, 0]
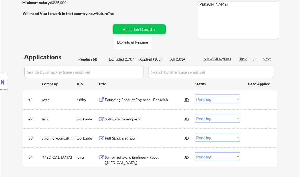
click at [134, 97] on div "Founding Product Engineer - Phaselab" at bounding box center [145, 99] width 80 height 5
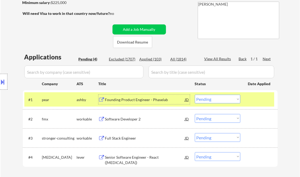
click at [211, 101] on select "Choose an option... Pending Applied Excluded (Questions) Excluded (Expired) Exc…" at bounding box center [218, 99] width 46 height 9
click at [195, 95] on select "Choose an option... Pending Applied Excluded (Questions) Excluded (Expired) Exc…" at bounding box center [218, 99] width 46 height 9
click at [122, 119] on div "Software Developer 2" at bounding box center [145, 118] width 80 height 5
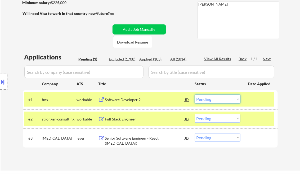
click at [213, 97] on select "Choose an option... Pending Applied Excluded (Questions) Excluded (Expired) Exc…" at bounding box center [218, 99] width 46 height 9
click at [195, 95] on select "Choose an option... Pending Applied Excluded (Questions) Excluded (Expired) Exc…" at bounding box center [218, 99] width 46 height 9
click at [128, 119] on div "Full Stack Engineer" at bounding box center [145, 118] width 80 height 5
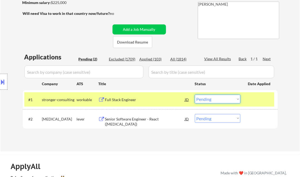
click at [209, 98] on select "Choose an option... Pending Applied Excluded (Questions) Excluded (Expired) Exc…" at bounding box center [218, 99] width 46 height 9
click at [195, 95] on select "Choose an option... Pending Applied Excluded (Questions) Excluded (Expired) Exc…" at bounding box center [218, 99] width 46 height 9
click at [140, 118] on div "Senior Software Engineer - React (Serotonin)" at bounding box center [145, 121] width 80 height 10
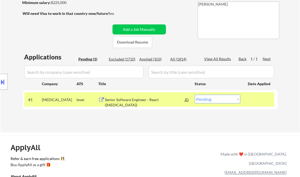
click at [214, 98] on select "Choose an option... Pending Applied Excluded (Questions) Excluded (Expired) Exc…" at bounding box center [218, 99] width 46 height 9
select select ""excluded__salary_""
click at [195, 95] on select "Choose an option... Pending Applied Excluded (Questions) Excluded (Expired) Exc…" at bounding box center [218, 99] width 46 height 9
click at [138, 136] on div "ApplyAll Refer & earn free applications 👯‍♀️ Buy ApplyAll as a gift 🎁 About App…" at bounding box center [150, 176] width 300 height 82
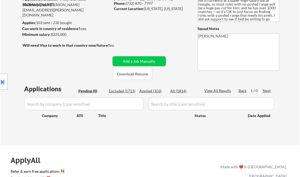
scroll to position [21, 0]
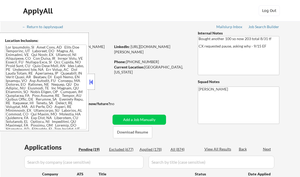
select select ""pending""
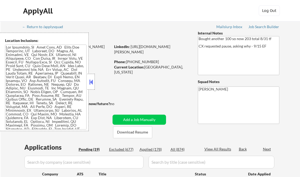
select select ""pending""
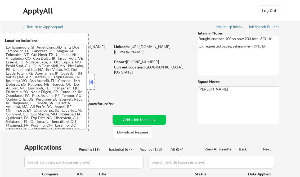
select select ""pending""
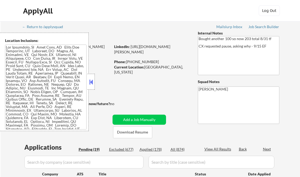
select select ""pending""
drag, startPoint x: 258, startPoint y: 26, endPoint x: 218, endPoint y: 10, distance: 43.9
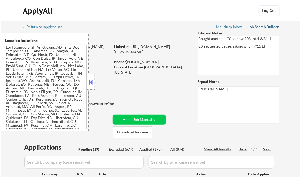
click at [258, 26] on div "Job Search Builder" at bounding box center [263, 27] width 31 height 4
click at [90, 80] on button at bounding box center [91, 82] width 6 height 8
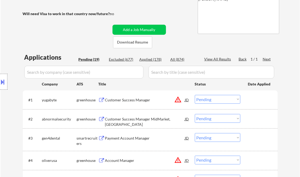
scroll to position [106, 0]
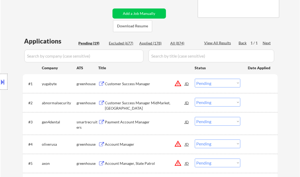
click at [145, 86] on div "Customer Success Manager" at bounding box center [145, 83] width 80 height 5
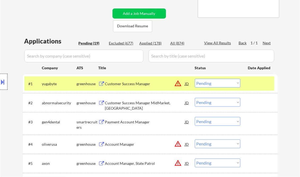
drag, startPoint x: 0, startPoint y: 78, endPoint x: 39, endPoint y: 80, distance: 38.7
click at [0, 77] on div at bounding box center [3, 82] width 7 height 16
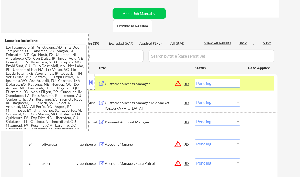
scroll to position [409, 0]
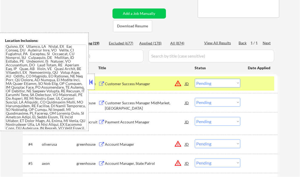
click at [90, 83] on button at bounding box center [91, 82] width 6 height 8
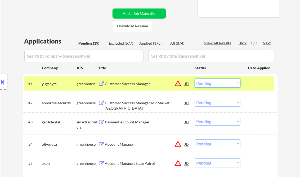
drag, startPoint x: 223, startPoint y: 83, endPoint x: 226, endPoint y: 86, distance: 4.7
click at [223, 83] on select "Choose an option... Pending Applied Excluded (Questions) Excluded (Expired) Exc…" at bounding box center [218, 83] width 46 height 9
click at [195, 79] on select "Choose an option... Pending Applied Excluded (Questions) Excluded (Expired) Exc…" at bounding box center [218, 83] width 46 height 9
click at [153, 101] on div "Customer Success Manager MidMarket, [GEOGRAPHIC_DATA]" at bounding box center [145, 105] width 80 height 10
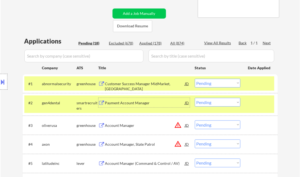
drag, startPoint x: 204, startPoint y: 85, endPoint x: 211, endPoint y: 87, distance: 6.8
click at [204, 85] on select "Choose an option... Pending Applied Excluded (Questions) Excluded (Expired) Exc…" at bounding box center [218, 83] width 46 height 9
click at [195, 79] on select "Choose an option... Pending Applied Excluded (Questions) Excluded (Expired) Exc…" at bounding box center [218, 83] width 46 height 9
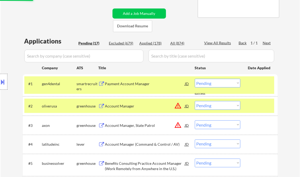
click at [122, 85] on div "Payment Account Manager" at bounding box center [145, 83] width 80 height 5
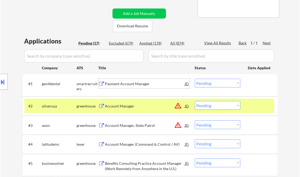
click at [207, 82] on select "Choose an option... Pending Applied Excluded (Questions) Excluded (Expired) Exc…" at bounding box center [218, 83] width 46 height 9
click at [195, 79] on select "Choose an option... Pending Applied Excluded (Questions) Excluded (Expired) Exc…" at bounding box center [218, 83] width 46 height 9
click at [119, 106] on div "Account Manager" at bounding box center [145, 105] width 80 height 5
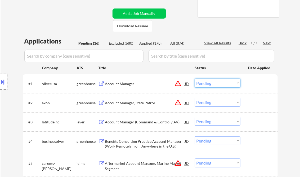
drag, startPoint x: 214, startPoint y: 84, endPoint x: 216, endPoint y: 87, distance: 3.5
click at [214, 84] on select "Choose an option... Pending Applied Excluded (Questions) Excluded (Expired) Exc…" at bounding box center [218, 83] width 46 height 9
click at [195, 79] on select "Choose an option... Pending Applied Excluded (Questions) Excluded (Expired) Exc…" at bounding box center [218, 83] width 46 height 9
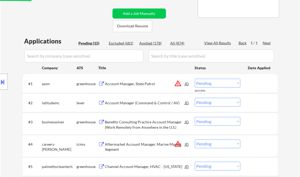
click at [124, 82] on div "Account Manager, State Patrol" at bounding box center [145, 83] width 80 height 5
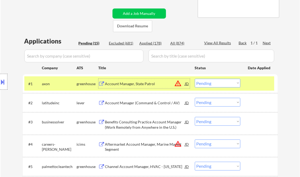
drag, startPoint x: 218, startPoint y: 81, endPoint x: 241, endPoint y: 137, distance: 60.2
click at [218, 81] on select "Choose an option... Pending Applied Excluded (Questions) Excluded (Expired) Exc…" at bounding box center [218, 83] width 46 height 9
click at [195, 79] on select "Choose an option... Pending Applied Excluded (Questions) Excluded (Expired) Exc…" at bounding box center [218, 83] width 46 height 9
click at [153, 102] on div "Account Manager (Command & Control / AV)" at bounding box center [145, 102] width 80 height 5
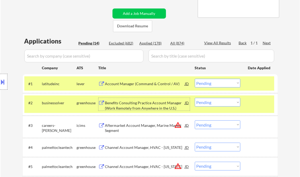
drag, startPoint x: 214, startPoint y: 85, endPoint x: 216, endPoint y: 86, distance: 2.7
click at [214, 85] on select "Choose an option... Pending Applied Excluded (Questions) Excluded (Expired) Exc…" at bounding box center [218, 83] width 46 height 9
click at [195, 79] on select "Choose an option... Pending Applied Excluded (Questions) Excluded (Expired) Exc…" at bounding box center [218, 83] width 46 height 9
click at [137, 106] on div "Benefits Consulting Practice Account Manager (Work Remotely from Anywhere in th…" at bounding box center [145, 105] width 80 height 10
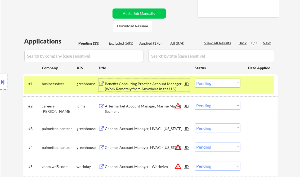
click at [145, 86] on div "Benefits Consulting Practice Account Manager (Work Remotely from Anywhere in th…" at bounding box center [145, 86] width 80 height 10
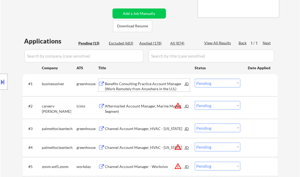
click at [214, 84] on select "Choose an option... Pending Applied Excluded (Questions) Excluded (Expired) Exc…" at bounding box center [218, 83] width 46 height 9
click at [195, 79] on select "Choose an option... Pending Applied Excluded (Questions) Excluded (Expired) Exc…" at bounding box center [218, 83] width 46 height 9
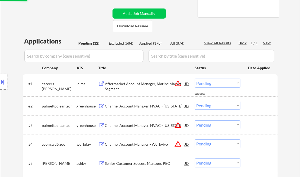
click at [125, 85] on div "Aftermarket Account Manager, Marine Market Segment" at bounding box center [145, 86] width 80 height 10
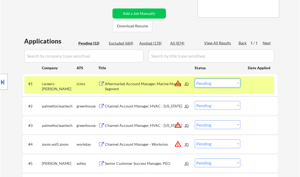
click at [218, 85] on select "Choose an option... Pending Applied Excluded (Questions) Excluded (Expired) Exc…" at bounding box center [218, 83] width 46 height 9
click at [195, 79] on select "Choose an option... Pending Applied Excluded (Questions) Excluded (Expired) Exc…" at bounding box center [218, 83] width 46 height 9
click at [137, 108] on div "Channel Account Manager, HVAC - [US_STATE]" at bounding box center [145, 105] width 80 height 5
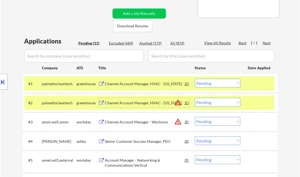
click at [213, 82] on select "Choose an option... Pending Applied Excluded (Questions) Excluded (Expired) Exc…" at bounding box center [218, 83] width 46 height 9
click at [195, 79] on select "Choose an option... Pending Applied Excluded (Questions) Excluded (Expired) Exc…" at bounding box center [218, 83] width 46 height 9
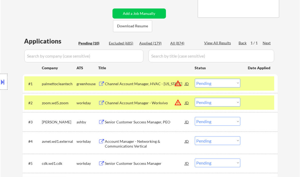
drag, startPoint x: 201, startPoint y: 82, endPoint x: 204, endPoint y: 83, distance: 3.3
click at [201, 82] on select "Choose an option... Pending Applied Excluded (Questions) Excluded (Expired) Exc…" at bounding box center [218, 83] width 46 height 9
click at [195, 79] on select "Choose an option... Pending Applied Excluded (Questions) Excluded (Expired) Exc…" at bounding box center [218, 83] width 46 height 9
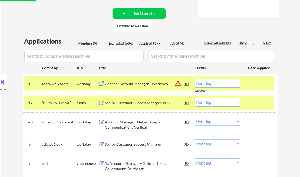
click at [147, 86] on div "Channel Account Manager - Workvivo" at bounding box center [145, 83] width 80 height 5
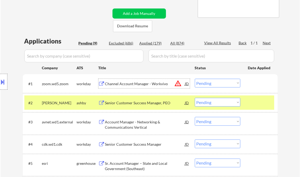
click at [222, 84] on select "Choose an option... Pending Applied Excluded (Questions) Excluded (Expired) Exc…" at bounding box center [218, 83] width 46 height 9
click at [195, 79] on select "Choose an option... Pending Applied Excluded (Questions) Excluded (Expired) Exc…" at bounding box center [218, 83] width 46 height 9
click at [150, 100] on div "Senior Customer Success Manager, PEO" at bounding box center [145, 103] width 80 height 10
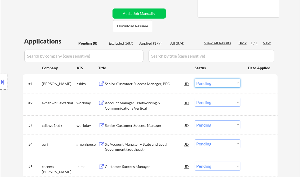
drag, startPoint x: 211, startPoint y: 83, endPoint x: 214, endPoint y: 84, distance: 3.2
click at [211, 83] on select "Choose an option... Pending Applied Excluded (Questions) Excluded (Expired) Exc…" at bounding box center [218, 83] width 46 height 9
click at [195, 79] on select "Choose an option... Pending Applied Excluded (Questions) Excluded (Expired) Exc…" at bounding box center [218, 83] width 46 height 9
click at [135, 107] on div "Account Manager - Networking & Communications Vertical" at bounding box center [145, 105] width 80 height 10
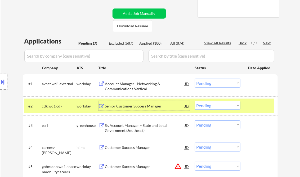
click at [127, 87] on div "Account Manager - Networking & Communications Vertical" at bounding box center [145, 86] width 80 height 10
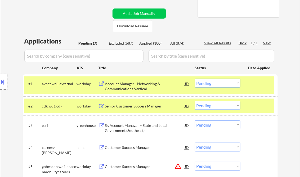
click at [2, 83] on button at bounding box center [3, 81] width 6 height 9
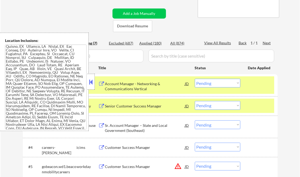
scroll to position [30, 0]
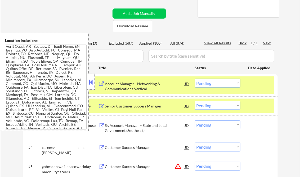
drag, startPoint x: 92, startPoint y: 83, endPoint x: 93, endPoint y: 70, distance: 12.3
click at [92, 83] on button at bounding box center [91, 82] width 6 height 8
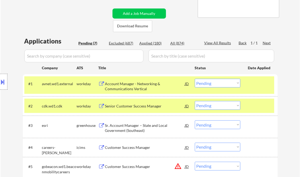
drag, startPoint x: 217, startPoint y: 84, endPoint x: 218, endPoint y: 87, distance: 3.3
click at [217, 84] on select "Choose an option... Pending Applied Excluded (Questions) Excluded (Expired) Exc…" at bounding box center [218, 83] width 46 height 9
click at [195, 79] on select "Choose an option... Pending Applied Excluded (Questions) Excluded (Expired) Exc…" at bounding box center [218, 83] width 46 height 9
click at [124, 103] on div "Senior Customer Success Manager" at bounding box center [145, 105] width 80 height 5
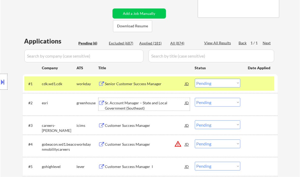
click at [219, 80] on select "Choose an option... Pending Applied Excluded (Questions) Excluded (Expired) Exc…" at bounding box center [218, 83] width 46 height 9
click at [195, 79] on select "Choose an option... Pending Applied Excluded (Questions) Excluded (Expired) Exc…" at bounding box center [218, 83] width 46 height 9
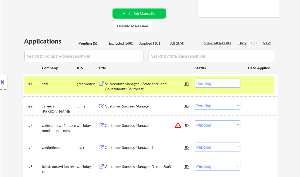
click at [132, 83] on div "Sr. Account Manager – State and Local Government (Southeast)" at bounding box center [145, 86] width 80 height 10
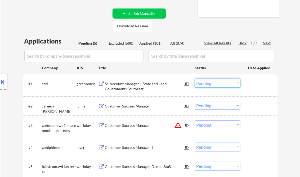
drag, startPoint x: 209, startPoint y: 84, endPoint x: 213, endPoint y: 87, distance: 5.3
click at [209, 84] on select "Choose an option... Pending Applied Excluded (Questions) Excluded (Expired) Exc…" at bounding box center [218, 83] width 46 height 9
click at [195, 79] on select "Choose an option... Pending Applied Excluded (Questions) Excluded (Expired) Exc…" at bounding box center [218, 83] width 46 height 9
click at [131, 106] on div "Customer Success Manager" at bounding box center [145, 105] width 80 height 5
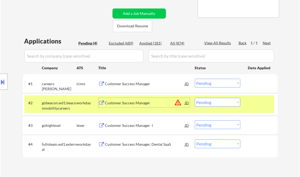
click at [119, 83] on div "Customer Success Manager" at bounding box center [145, 83] width 80 height 5
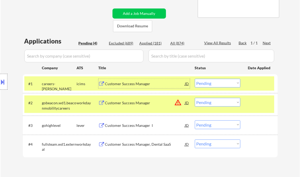
click at [209, 85] on select "Choose an option... Pending Applied Excluded (Questions) Excluded (Expired) Exc…" at bounding box center [218, 83] width 46 height 9
click at [195, 79] on select "Choose an option... Pending Applied Excluded (Questions) Excluded (Expired) Exc…" at bounding box center [218, 83] width 46 height 9
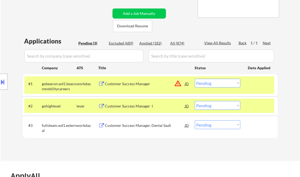
click at [117, 86] on div "Customer Success Manager" at bounding box center [145, 83] width 80 height 5
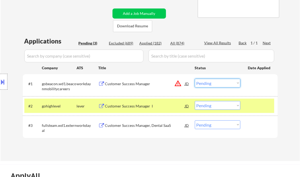
click at [210, 81] on select "Choose an option... Pending Applied Excluded (Questions) Excluded (Expired) Exc…" at bounding box center [218, 83] width 46 height 9
click at [195, 79] on select "Choose an option... Pending Applied Excluded (Questions) Excluded (Expired) Exc…" at bounding box center [218, 83] width 46 height 9
click at [138, 108] on div "Customer Success Manager I" at bounding box center [145, 105] width 80 height 5
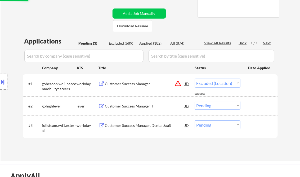
select select ""pending""
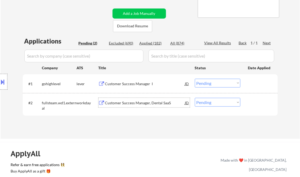
click at [135, 102] on div "Customer Success Manager, Dental SaaS" at bounding box center [145, 102] width 80 height 5
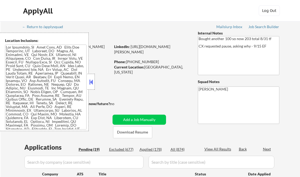
select select ""pending""
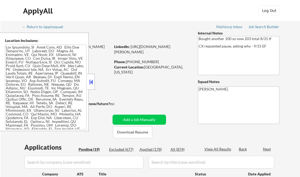
select select ""pending""
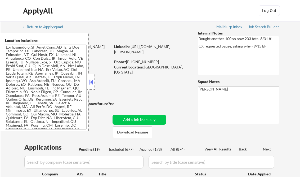
select select ""pending""
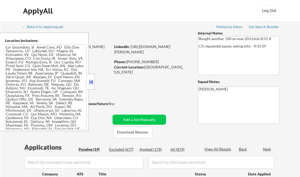
select select ""pending""
click at [93, 82] on button at bounding box center [91, 82] width 6 height 8
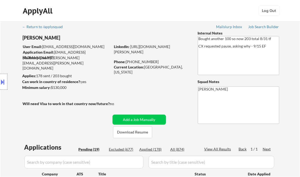
drag, startPoint x: 154, startPoint y: 149, endPoint x: 156, endPoint y: 149, distance: 2.7
click at [154, 149] on div "Applied (178)" at bounding box center [153, 148] width 26 height 5
click at [218, 149] on div "View All Results" at bounding box center [218, 148] width 28 height 5
select select ""applied""
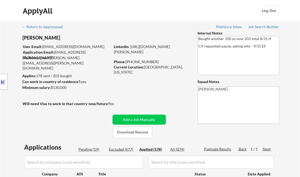
select select ""applied""
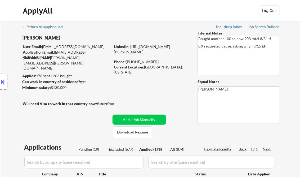
select select ""applied""
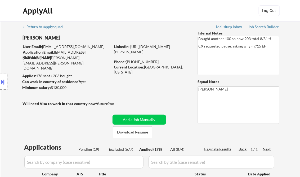
select select ""applied""
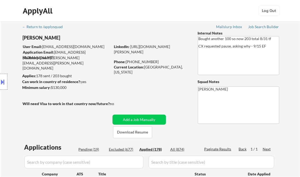
select select ""applied""
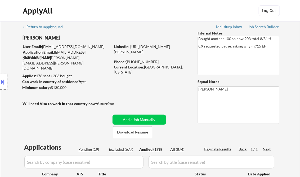
select select ""applied""
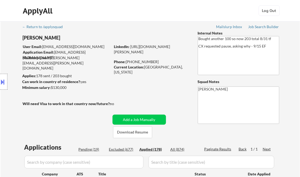
select select ""applied""
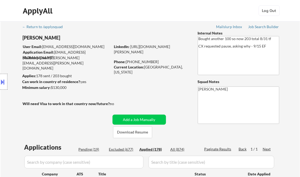
select select ""applied""
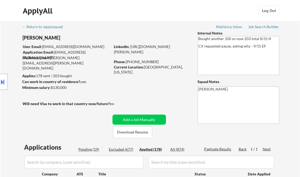
select select ""applied""
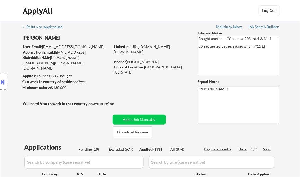
select select ""applied""
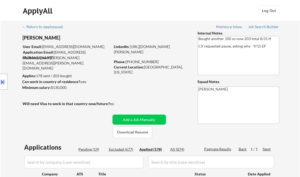
select select ""applied""
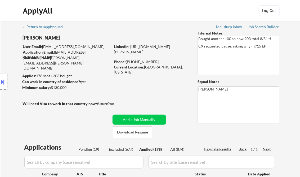
select select ""applied""
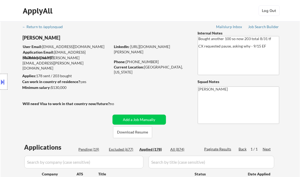
select select ""applied""
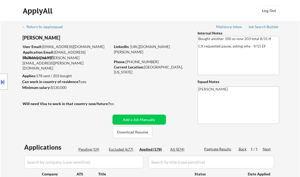
select select ""applied""
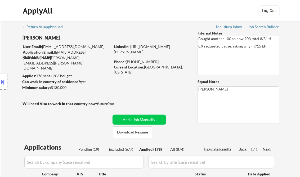
select select ""applied""
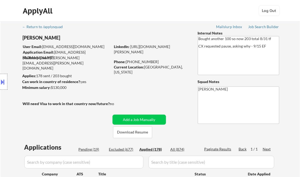
select select ""applied""
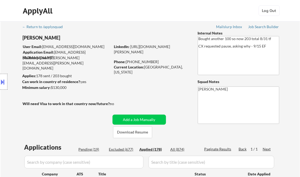
select select ""applied""
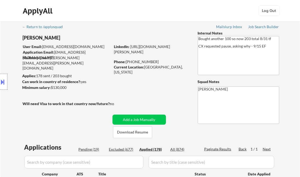
select select ""applied""
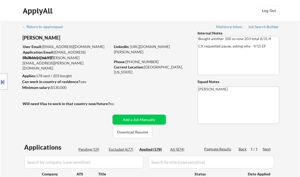
select select ""applied""
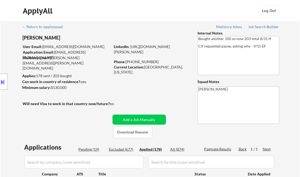
select select ""applied""
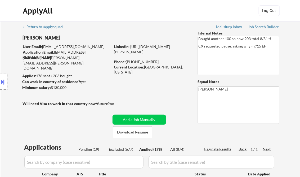
select select ""applied""
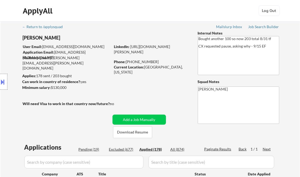
select select ""applied""
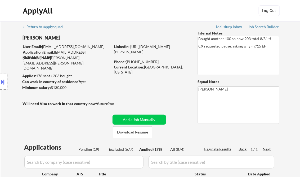
select select ""applied""
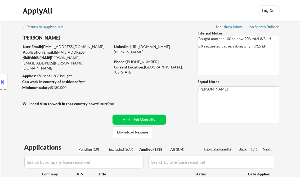
select select ""applied""
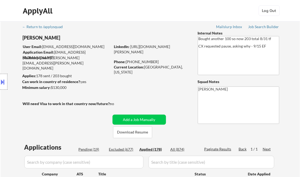
select select ""applied""
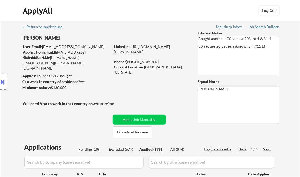
select select ""applied""
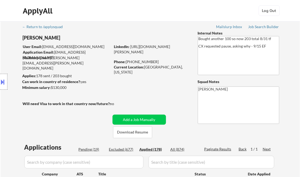
select select ""applied""
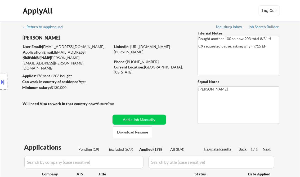
select select ""applied""
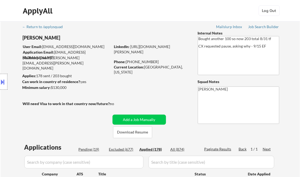
select select ""applied""
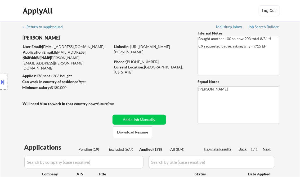
select select ""applied""
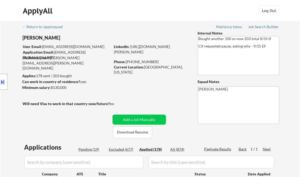
select select ""applied""
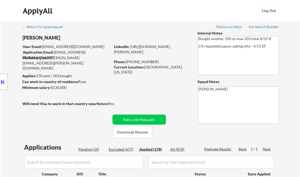
select select ""applied""
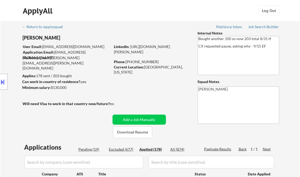
select select ""applied""
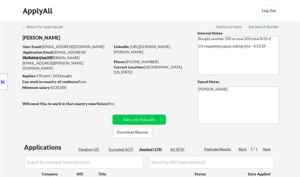
select select ""applied""
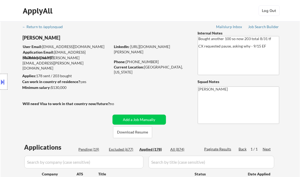
select select ""applied""
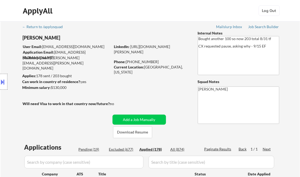
select select ""applied""
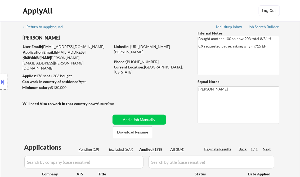
select select ""applied""
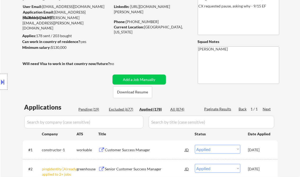
scroll to position [64, 0]
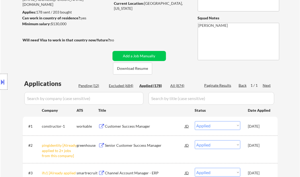
select select ""applied""
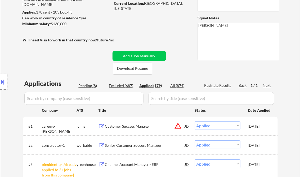
scroll to position [2009, 0]
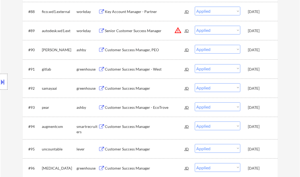
select select ""applied""
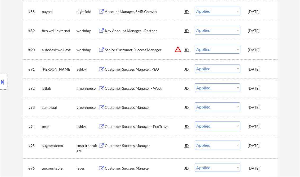
select select ""applied""
